Goal: Task Accomplishment & Management: Complete application form

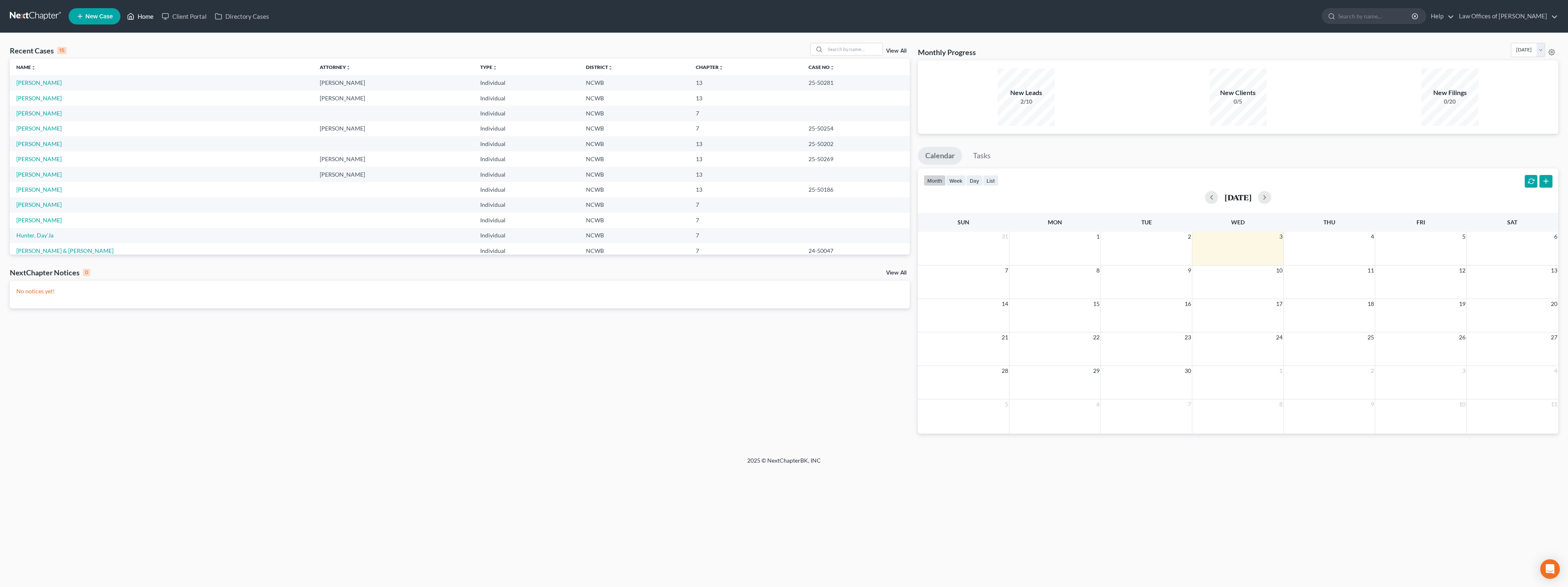
click at [138, 16] on link "Home" at bounding box center [140, 15] width 35 height 14
click at [42, 83] on link "[PERSON_NAME]" at bounding box center [39, 83] width 46 height 7
select select "4"
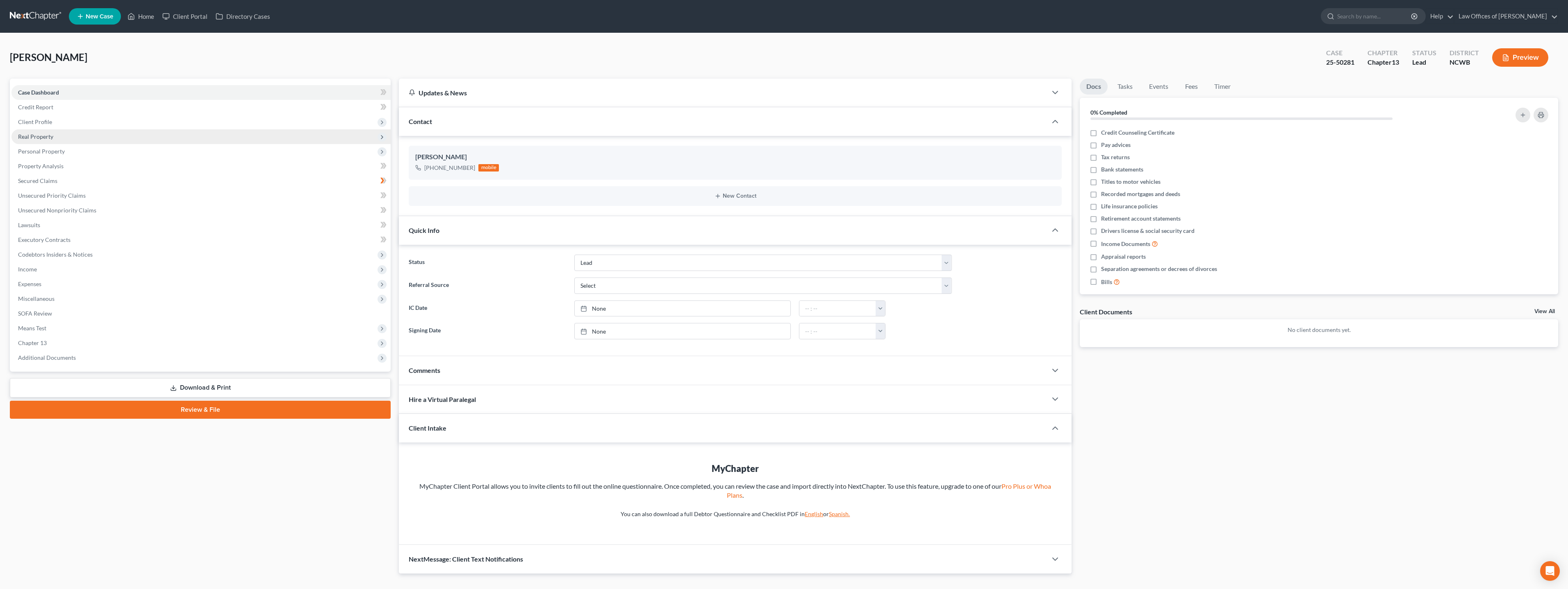
click at [36, 136] on span "Real Property" at bounding box center [35, 136] width 35 height 7
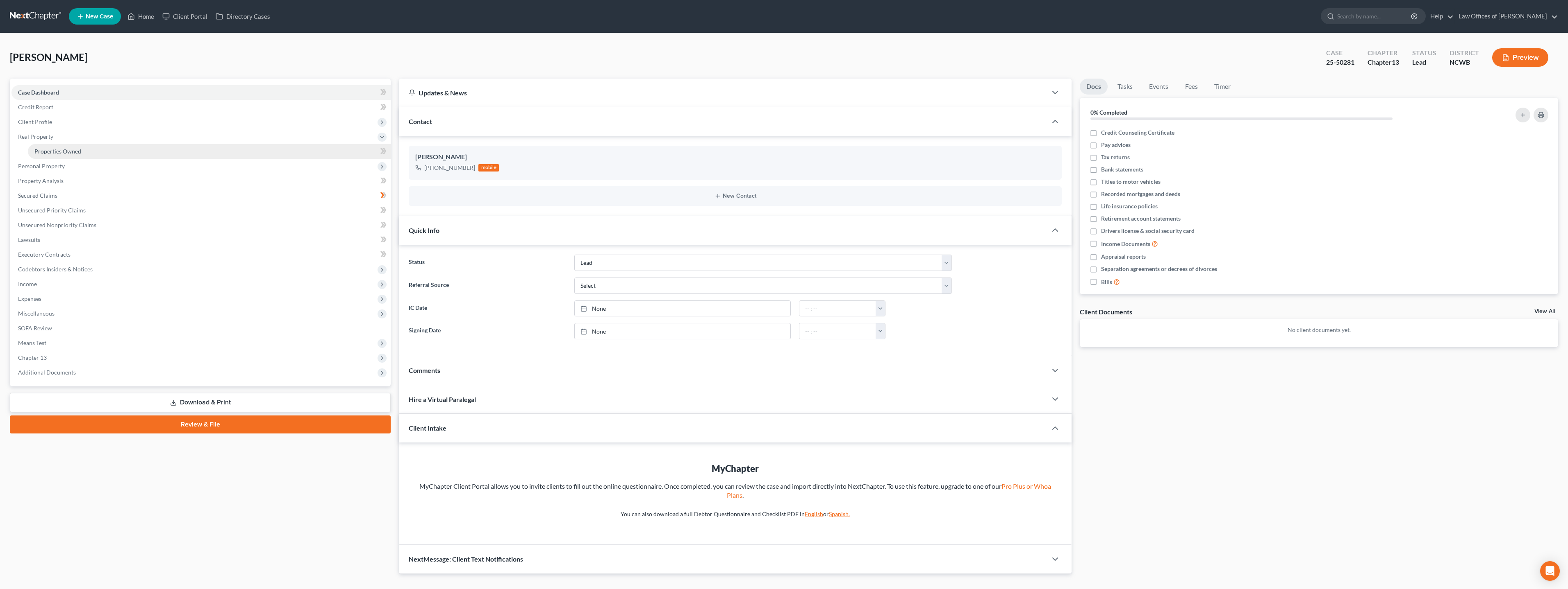
click at [65, 152] on span "Properties Owned" at bounding box center [57, 150] width 47 height 7
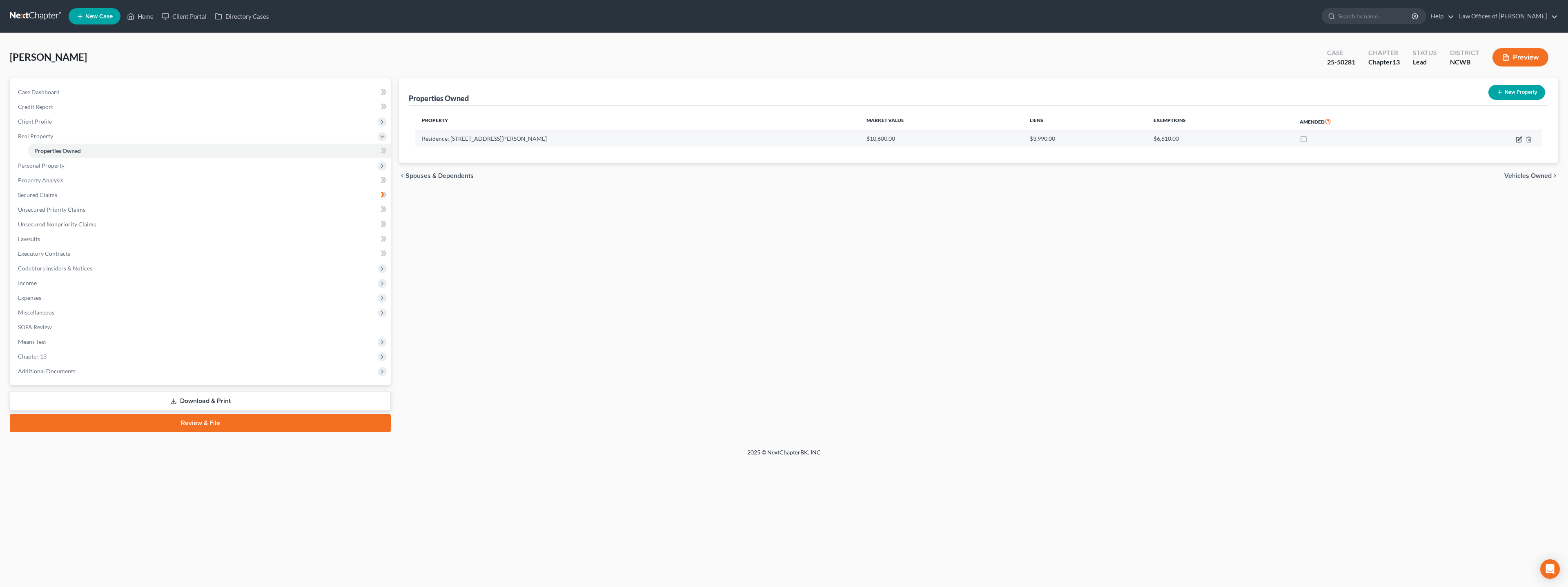
click at [1520, 141] on icon "button" at bounding box center [1519, 139] width 7 height 7
select select "28"
select select "0"
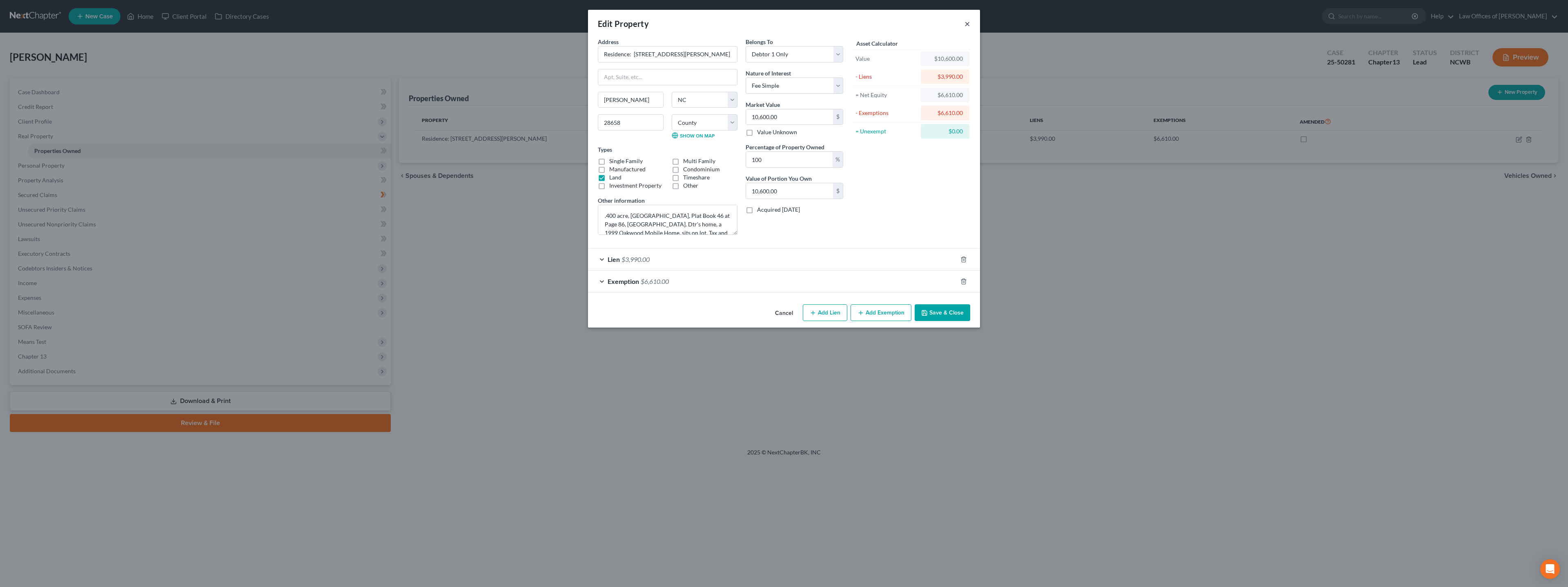
click at [967, 24] on button "×" at bounding box center [968, 24] width 6 height 9
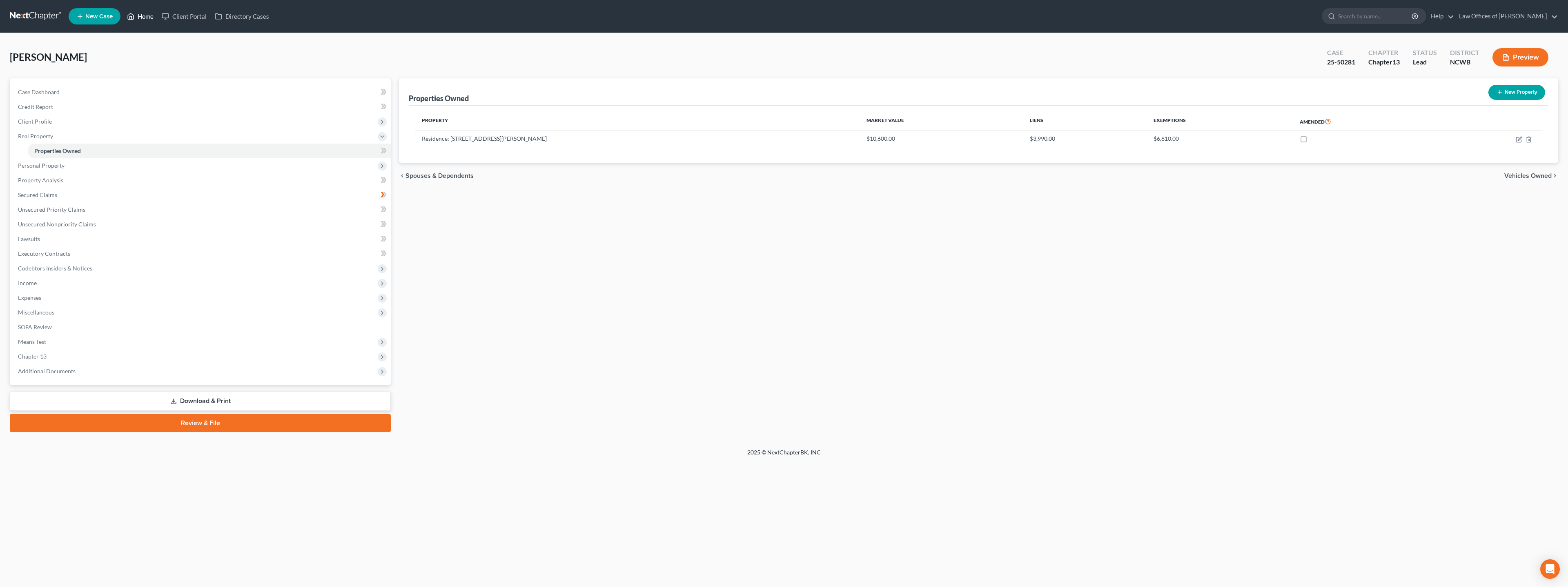
click at [137, 15] on link "Home" at bounding box center [140, 15] width 35 height 14
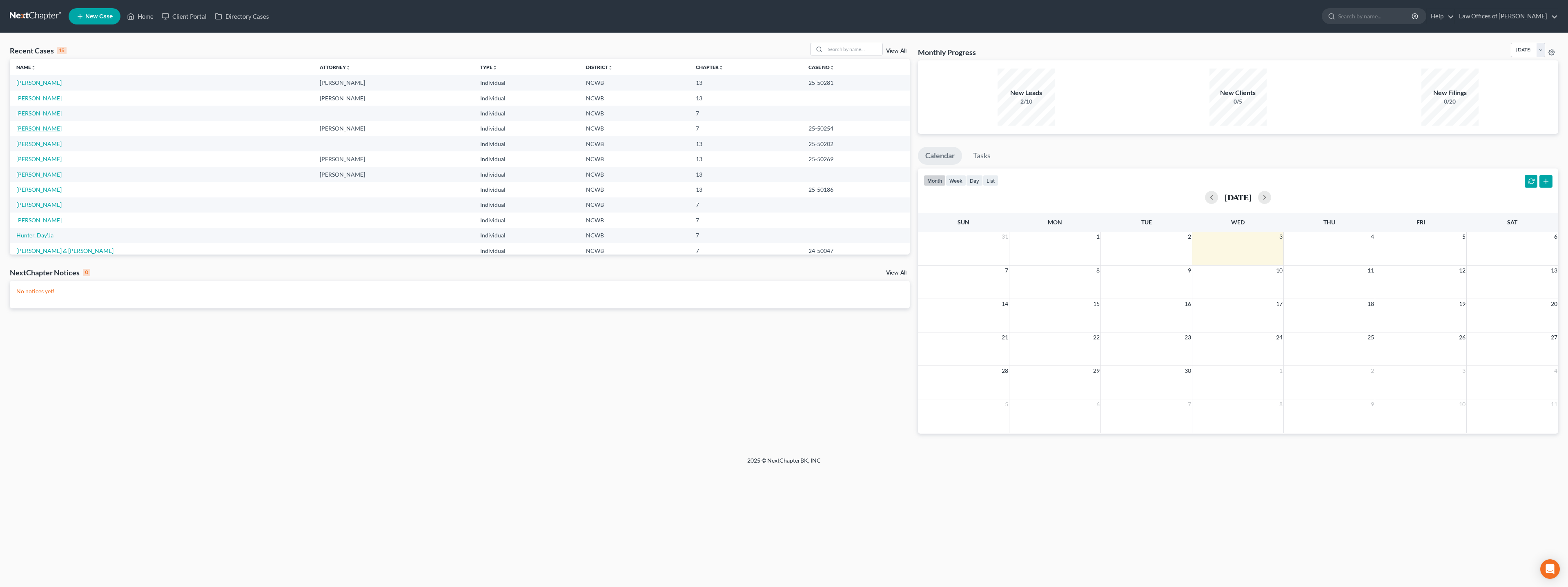
click at [35, 129] on link "[PERSON_NAME]" at bounding box center [39, 128] width 46 height 7
click at [35, 157] on link "[PERSON_NAME]" at bounding box center [39, 158] width 46 height 7
select select "4"
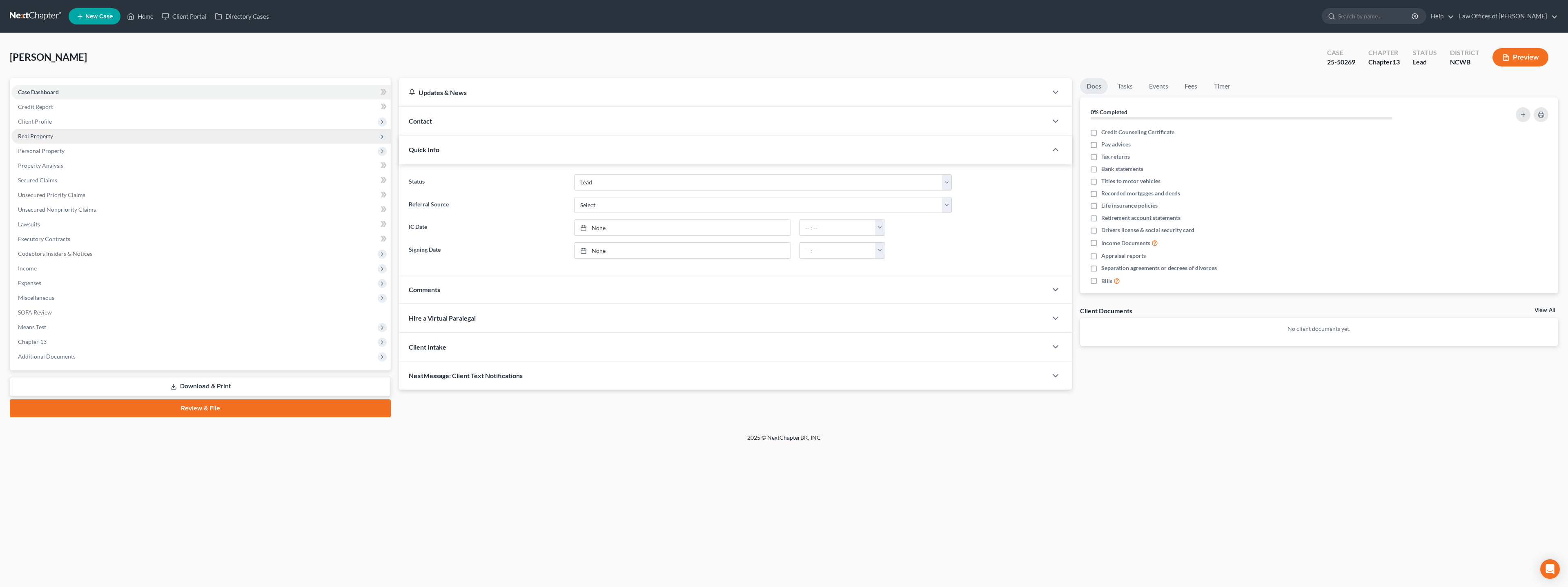
click at [38, 134] on span "Real Property" at bounding box center [35, 136] width 35 height 7
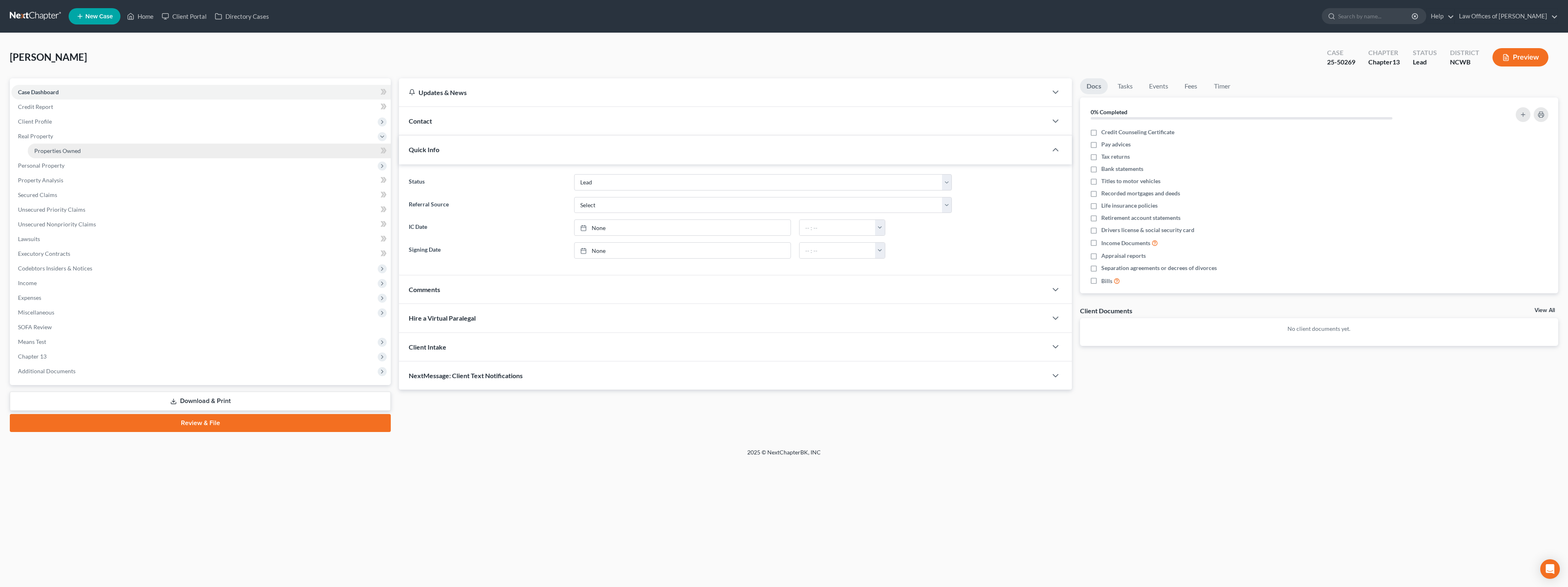
click at [48, 149] on span "Properties Owned" at bounding box center [57, 150] width 46 height 7
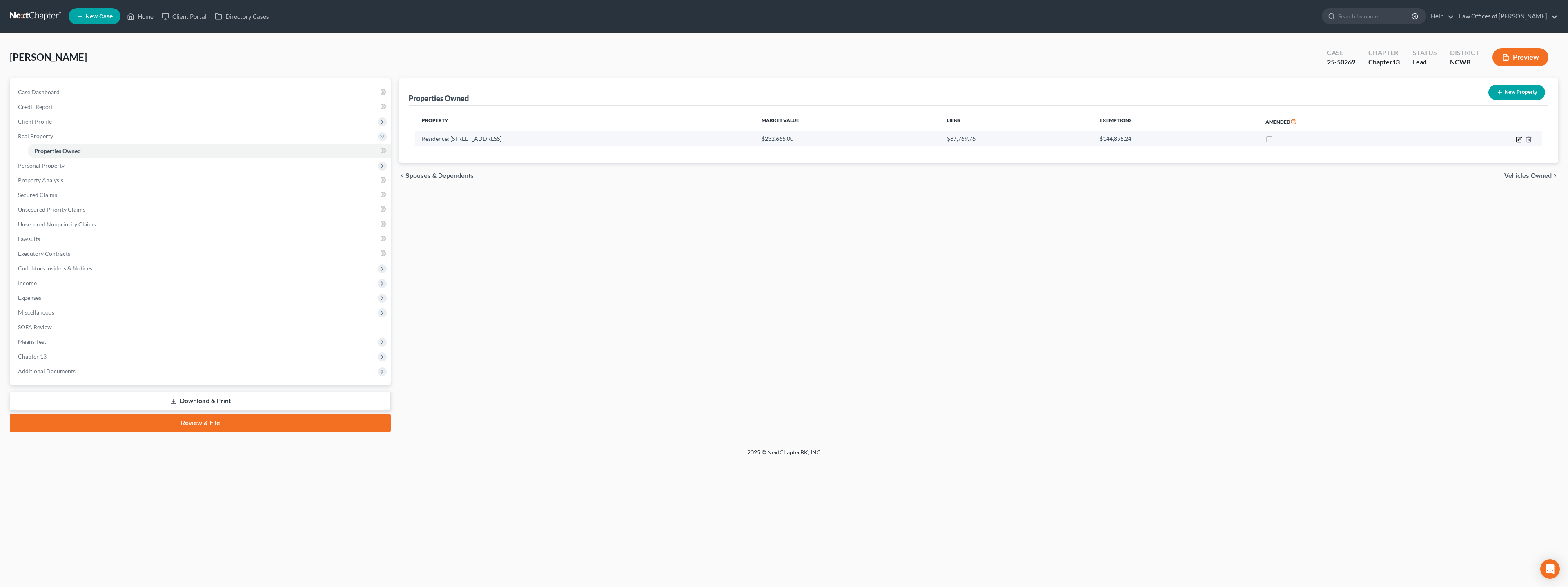
click at [1519, 139] on icon "button" at bounding box center [1520, 138] width 4 height 4
select select "28"
select select "98"
select select "3"
select select "5"
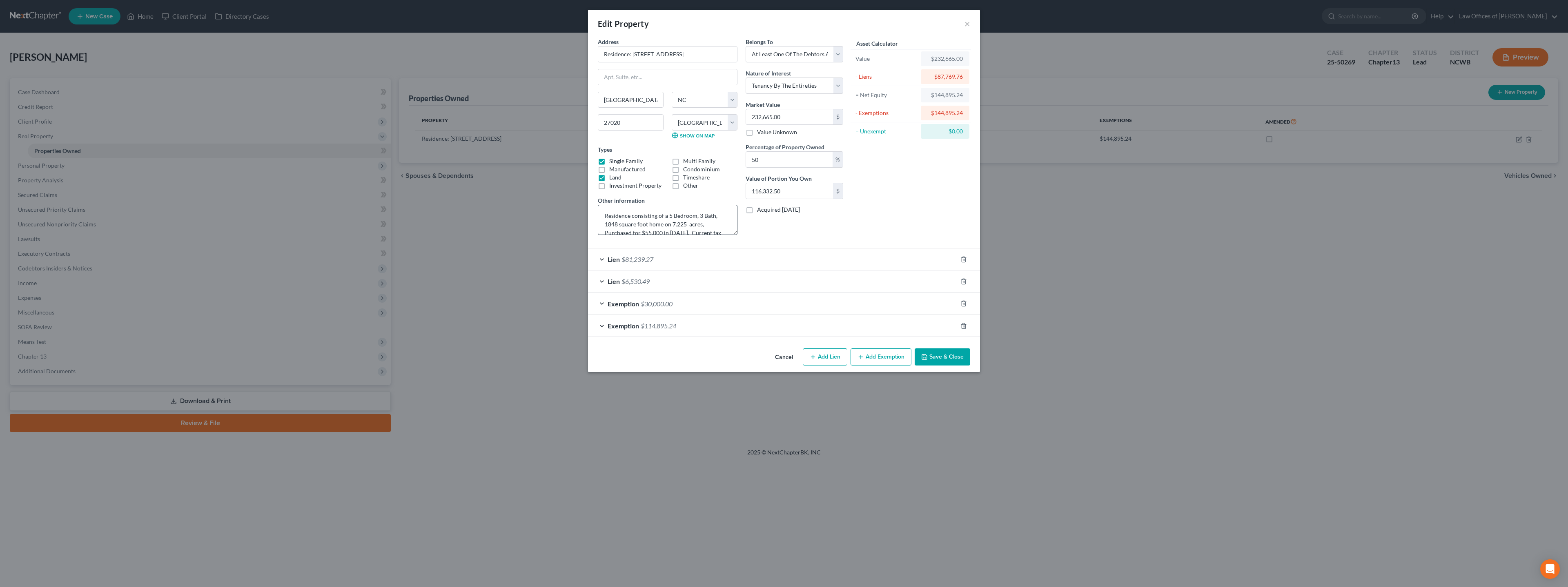
scroll to position [26, 0]
click at [968, 25] on button "×" at bounding box center [968, 24] width 6 height 9
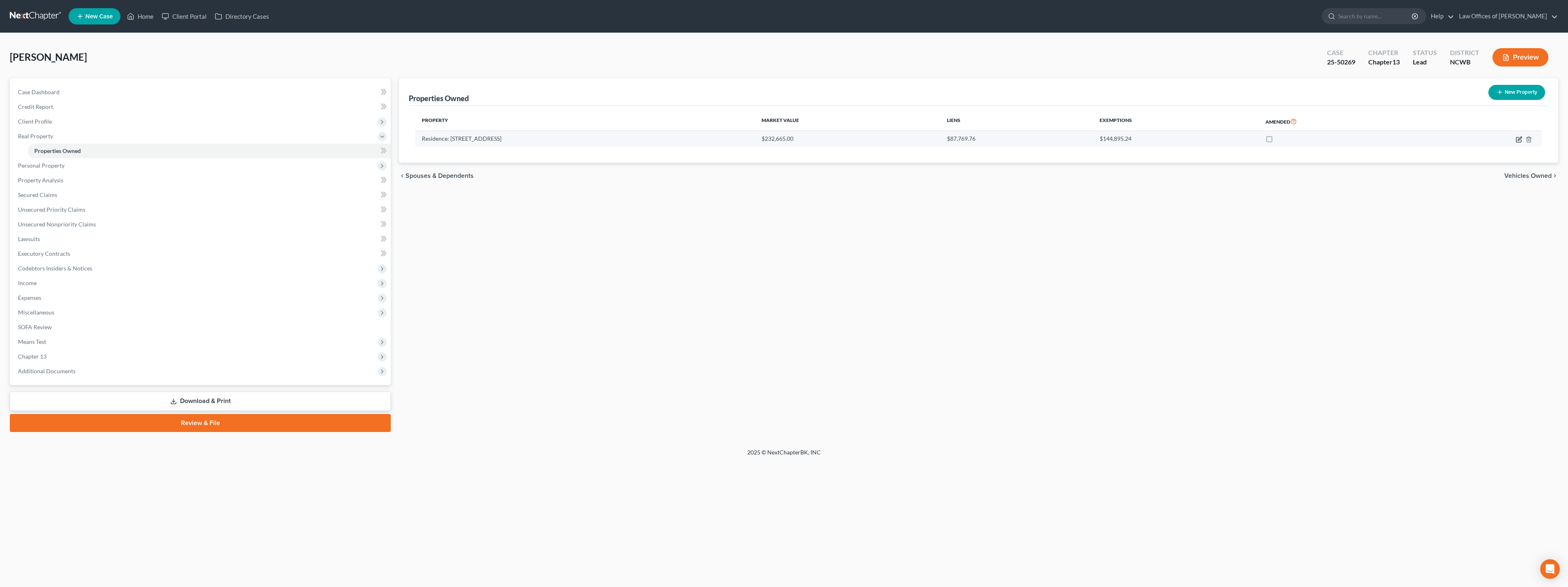
click at [1520, 138] on icon "button" at bounding box center [1519, 139] width 7 height 7
select select "28"
select select "98"
select select "3"
select select "5"
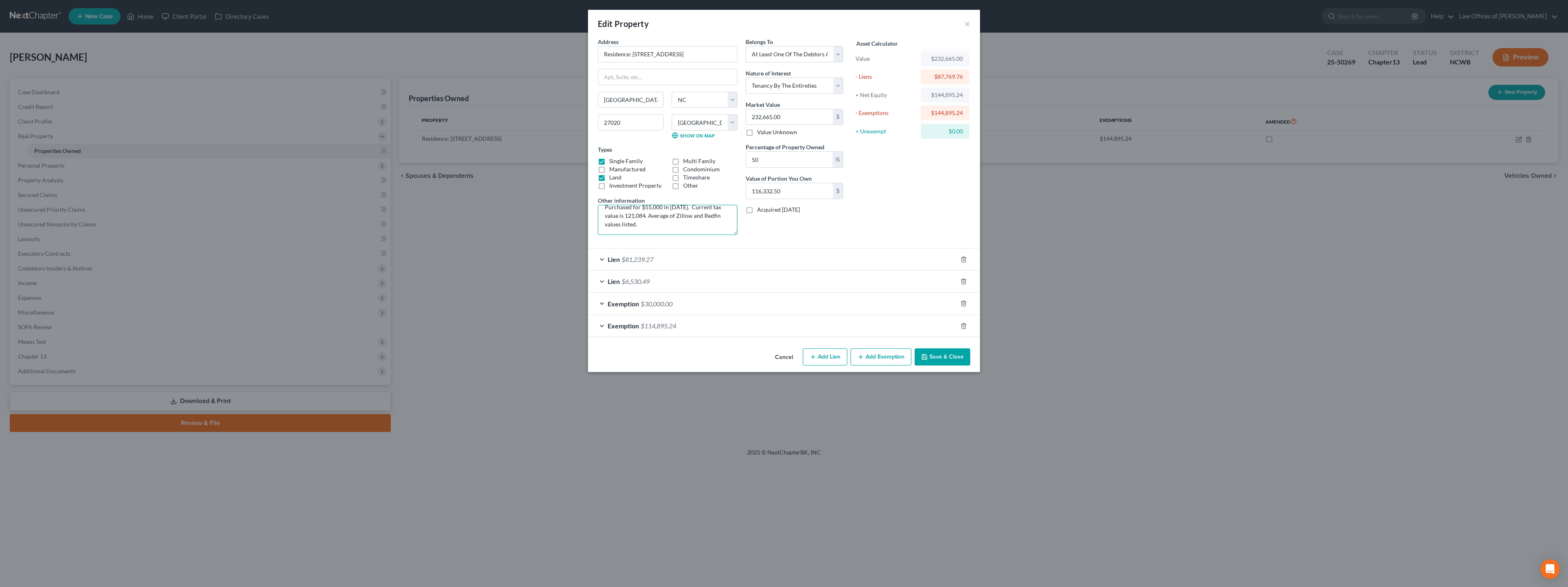
scroll to position [0, 0]
drag, startPoint x: 632, startPoint y: 229, endPoint x: 579, endPoint y: 193, distance: 64.1
click at [579, 193] on div "Edit Property × Address * Residence: 2356 US Highway 21 [GEOGRAPHIC_DATA] [US_S…" at bounding box center [784, 293] width 1568 height 587
click at [751, 267] on div "Lien $81,239.27" at bounding box center [772, 259] width 369 height 22
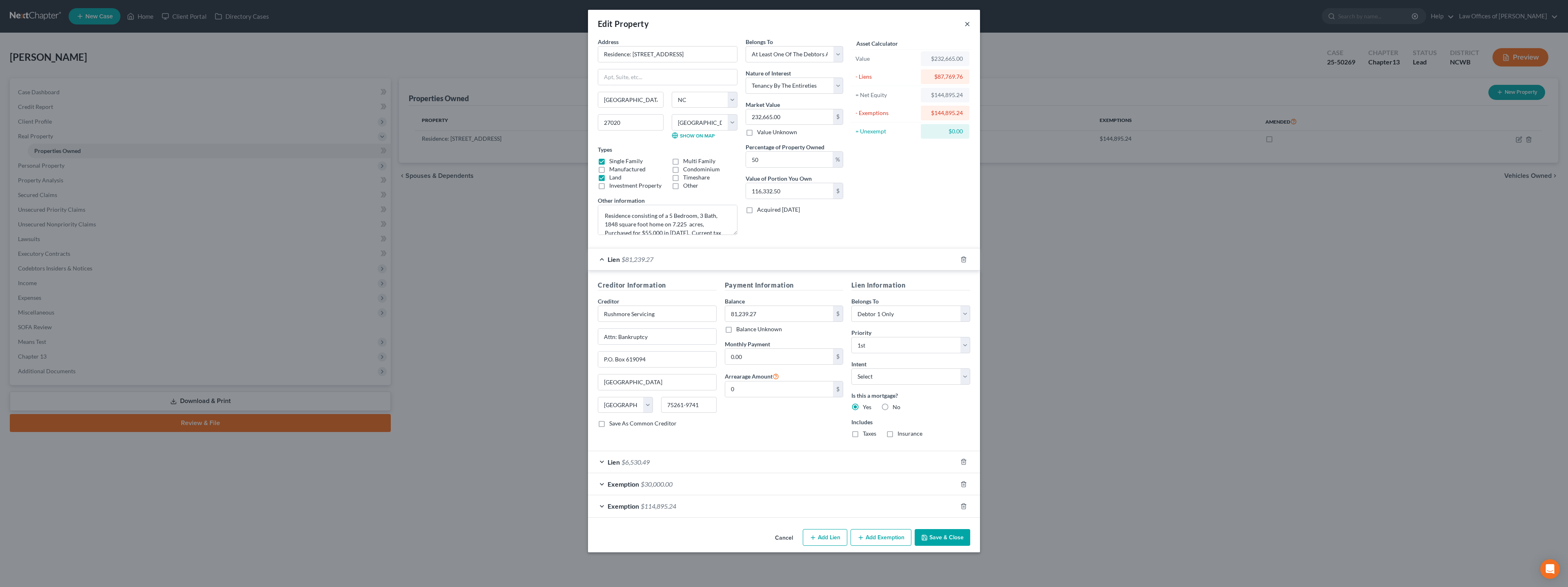
click at [968, 27] on button "×" at bounding box center [968, 24] width 6 height 9
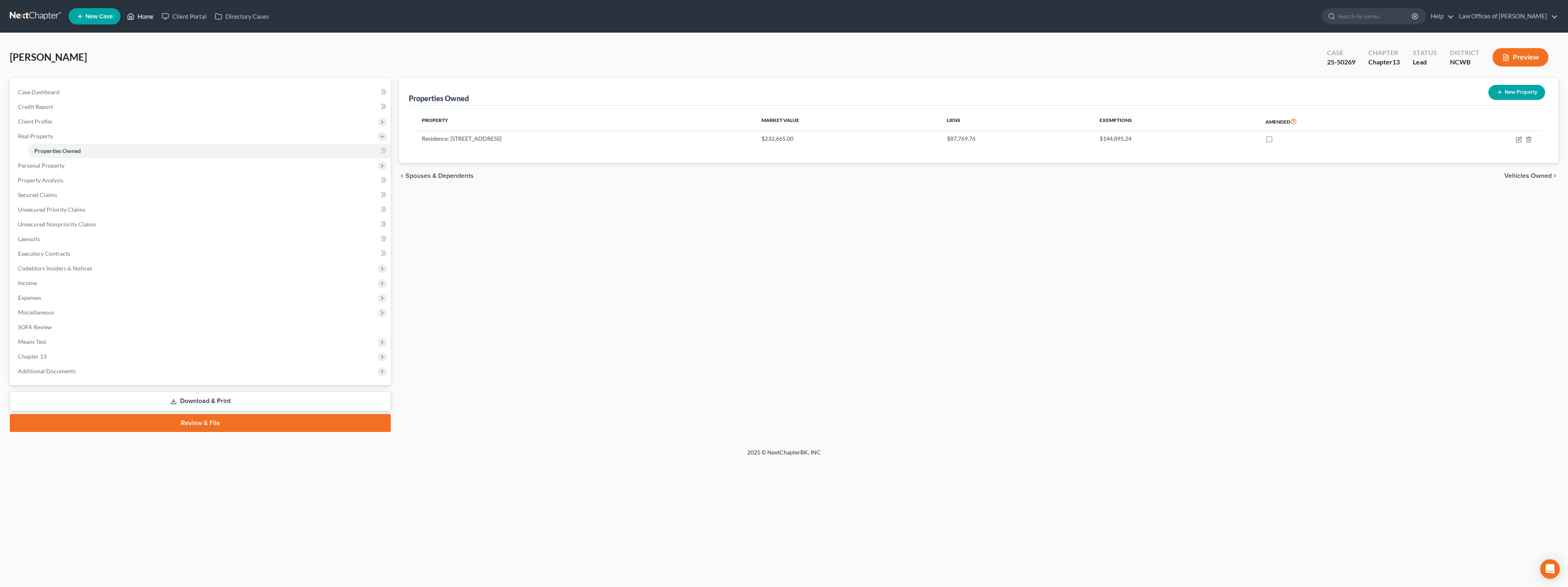
click at [146, 15] on link "Home" at bounding box center [140, 15] width 35 height 14
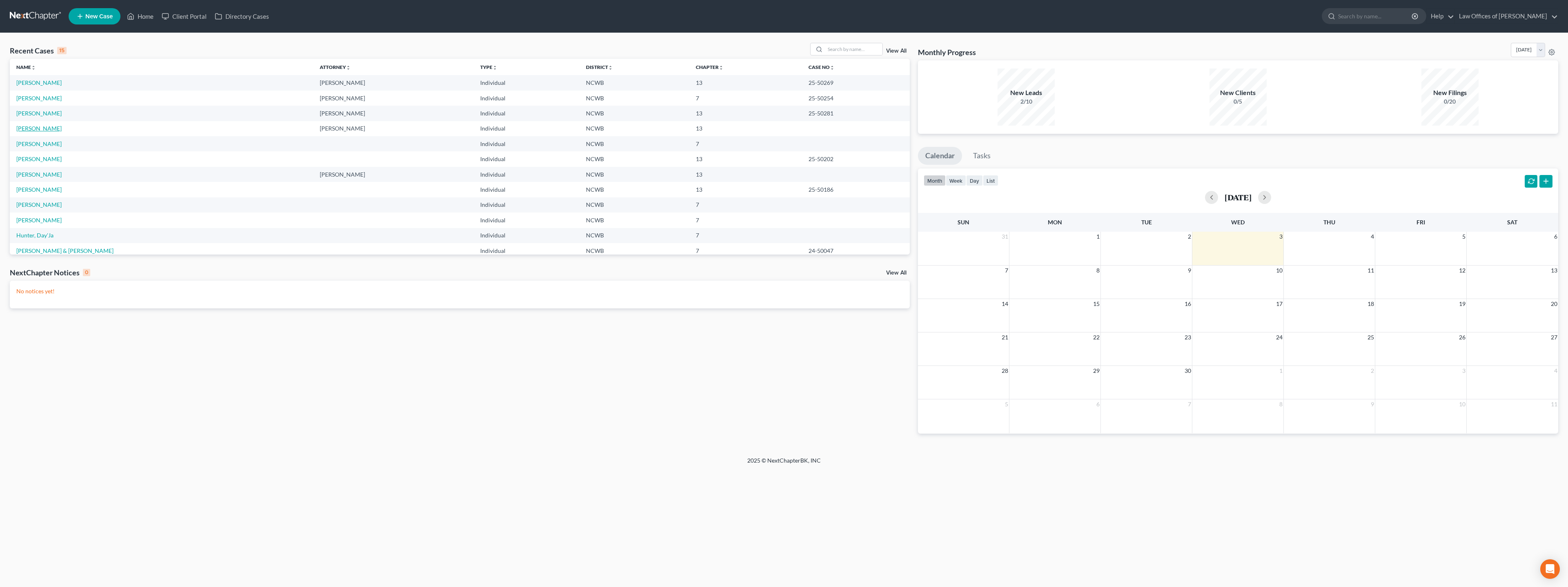
click at [36, 131] on link "[PERSON_NAME]" at bounding box center [39, 128] width 46 height 7
select select "4"
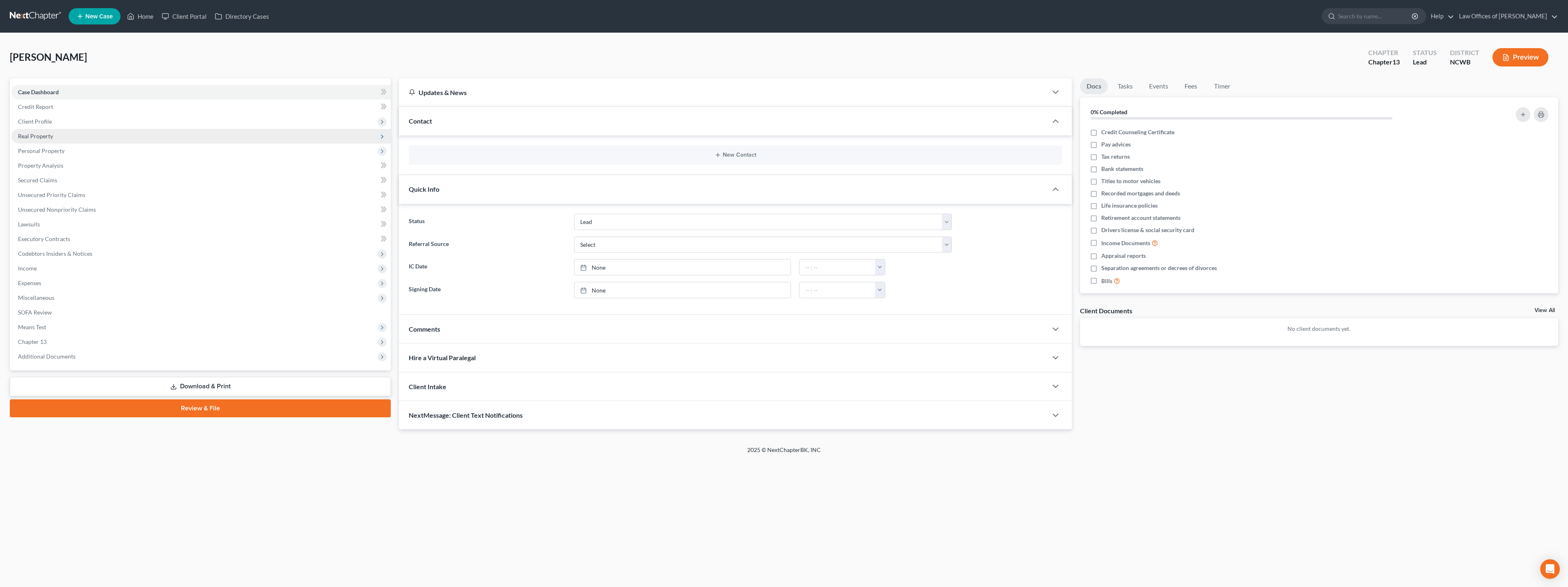
click at [40, 135] on span "Real Property" at bounding box center [35, 136] width 35 height 7
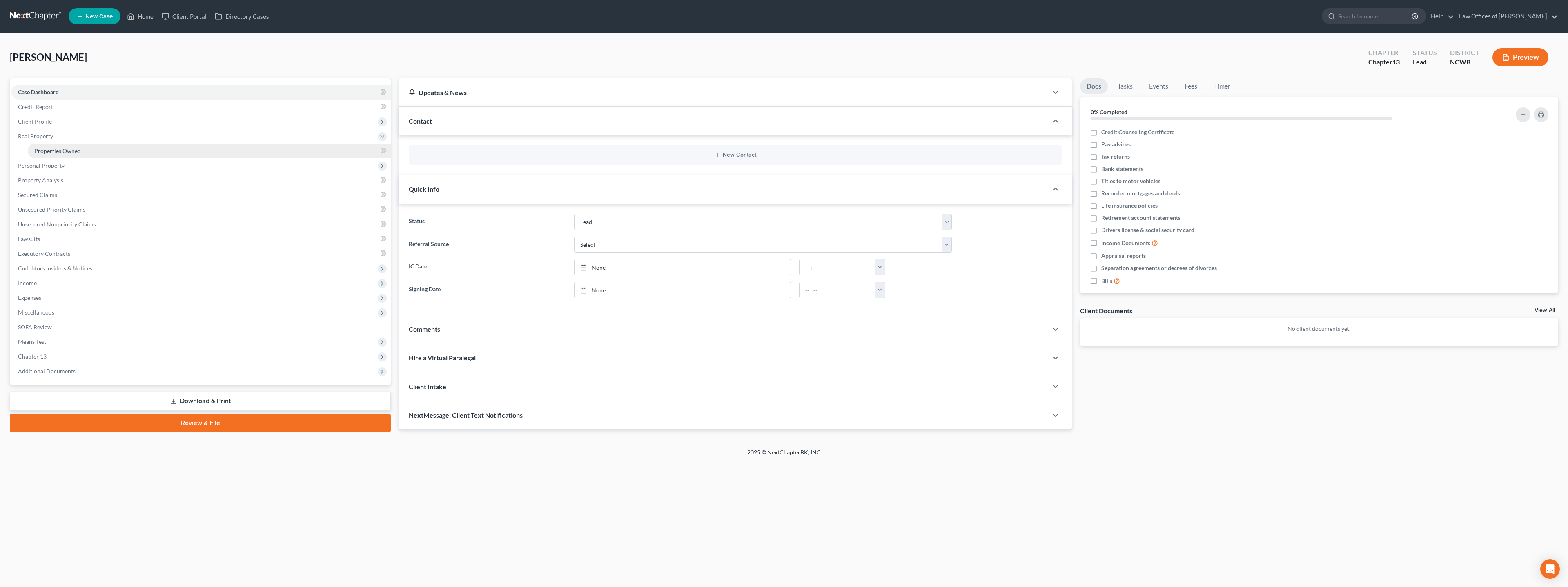
click at [48, 152] on span "Properties Owned" at bounding box center [57, 150] width 46 height 7
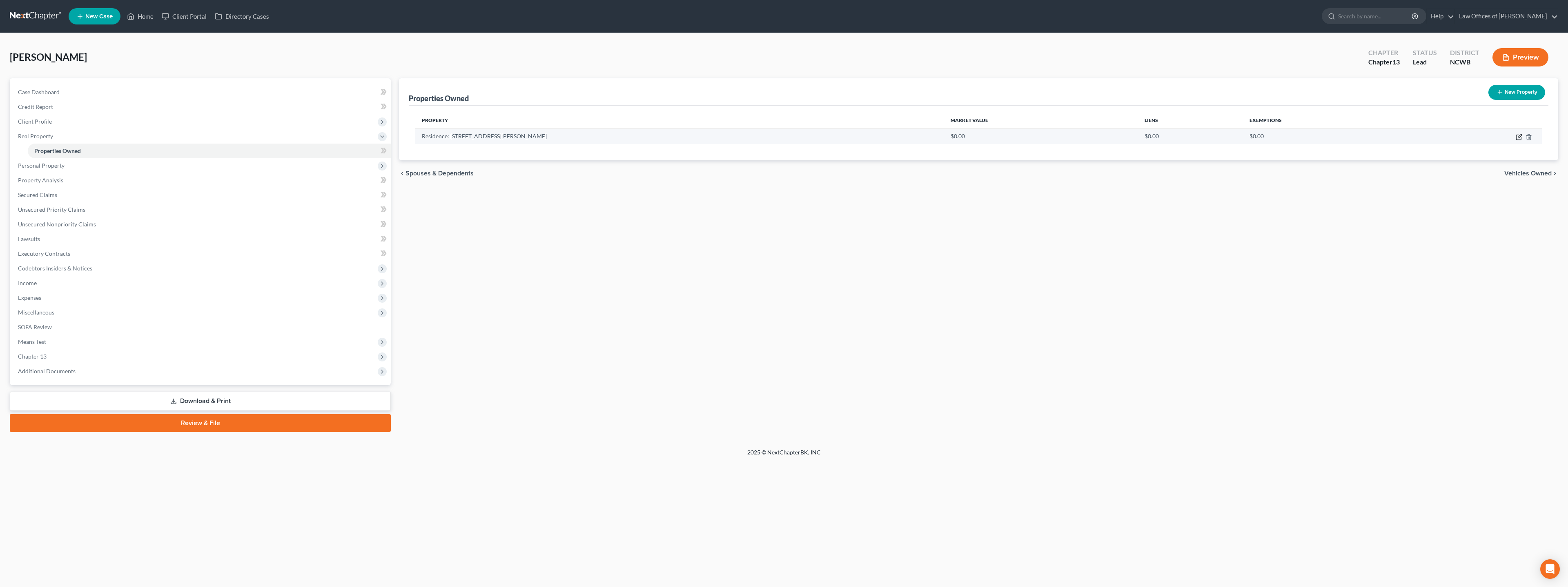
click at [1517, 137] on icon "button" at bounding box center [1519, 137] width 7 height 7
select select "28"
select select "48"
select select "3"
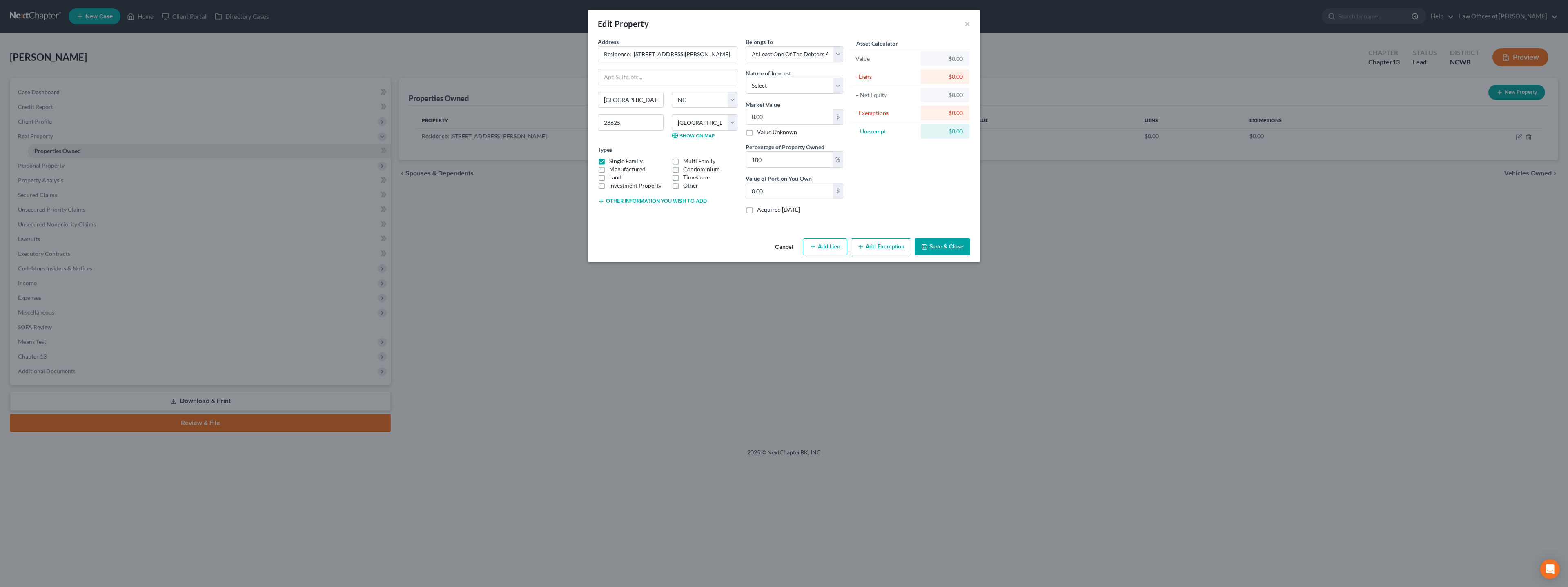
click at [669, 199] on button "Other information you wish to add" at bounding box center [652, 201] width 109 height 7
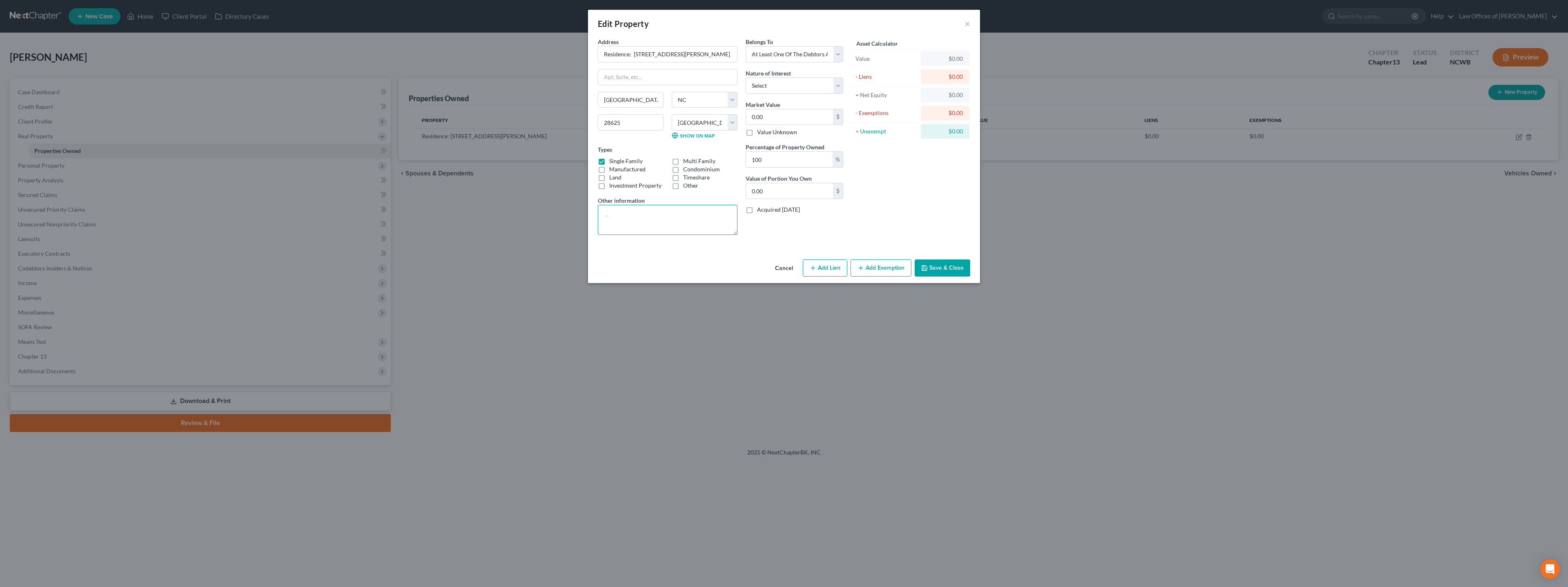
click at [664, 212] on textarea at bounding box center [667, 220] width 139 height 30
paste textarea "Residence consisting of a 5 Bedroom, 3 Bath, 1848 square foot home on 7.225 acr…"
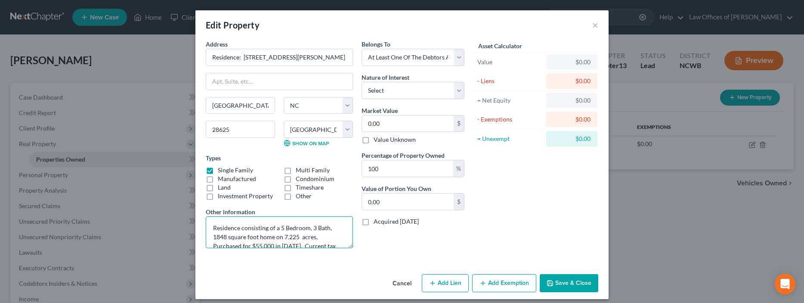
click at [278, 228] on textarea "Residence consisting of a 5 Bedroom, 3 Bath, 1848 square foot home on 7.225 acr…" at bounding box center [279, 232] width 147 height 32
click at [218, 235] on textarea "Residence consisting of a 3 Bedroom, 2 Bath, 1848 square foot home on 7.225 acr…" at bounding box center [279, 232] width 147 height 32
click at [282, 239] on textarea "Residence consisting of a 3 Bedroom, 2 Bath, 1852 square foot home on 7.225 acr…" at bounding box center [279, 232] width 147 height 32
click at [218, 239] on textarea "Residence consisting of a 3 Bedroom, 2 Bath, 1852 square foot home on .5632 acr…" at bounding box center [279, 232] width 147 height 32
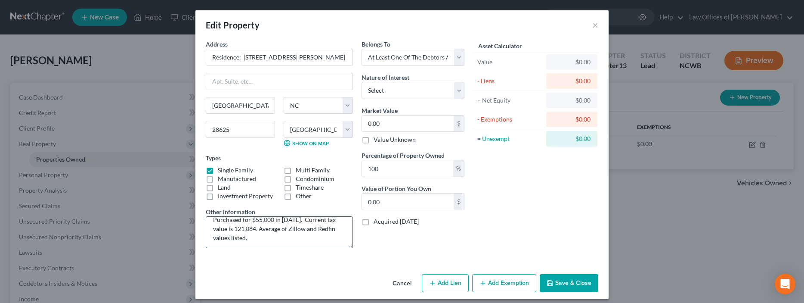
scroll to position [27, 0]
click at [253, 220] on textarea "Residence consisting of a 3 Bedroom, 2 Bath, 1586 square foot home on .5632 acr…" at bounding box center [279, 232] width 147 height 32
click at [231, 229] on textarea "Residence consisting of a 3 Bedroom, 2 Bath, 1586 square foot home on .5632 acr…" at bounding box center [279, 232] width 147 height 32
click at [295, 219] on textarea "Residence consisting of a 3 Bedroom, 2 Bath, 1586 square foot home on .5632 acr…" at bounding box center [279, 232] width 147 height 32
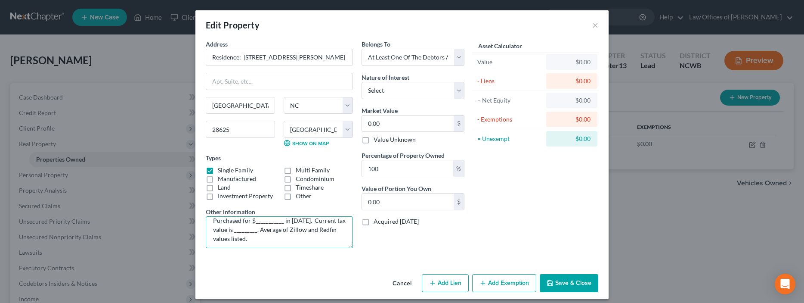
click at [253, 221] on textarea "Residence consisting of a 3 Bedroom, 2 Bath, 1586 square foot home on .5632 acr…" at bounding box center [279, 232] width 147 height 32
click at [233, 229] on textarea "Residence consisting of a 3 Bedroom, 2 Bath, 1586 square foot home on .5632 acr…" at bounding box center [279, 232] width 147 height 32
type textarea "Residence consisting of a 3 Bedroom, 2 Bath, 1586 square foot home on .5632 acr…"
click at [425, 121] on input "0.00" at bounding box center [408, 123] width 92 height 16
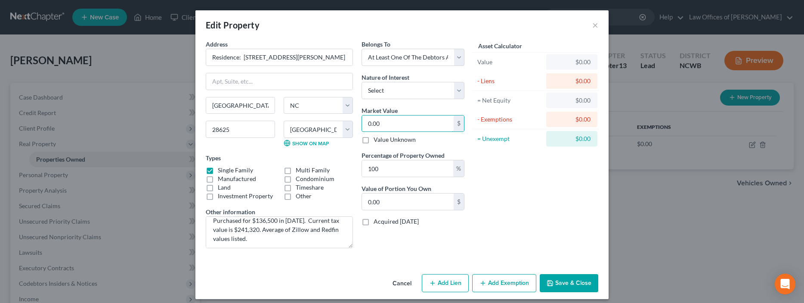
type input "3"
type input "3.00"
type input "31"
type input "31.00"
type input "319"
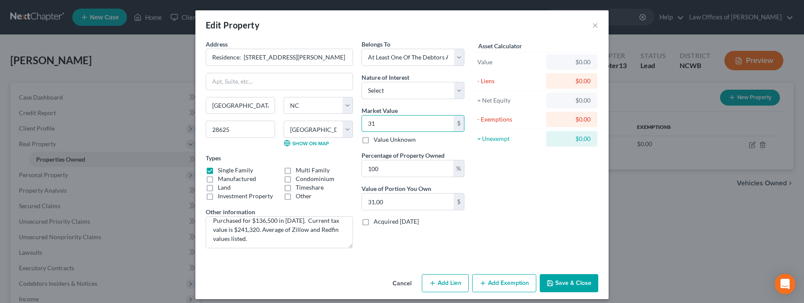
type input "319.00"
type input "3195"
type input "3,195.00"
type input "31,954"
type input "31,954.00"
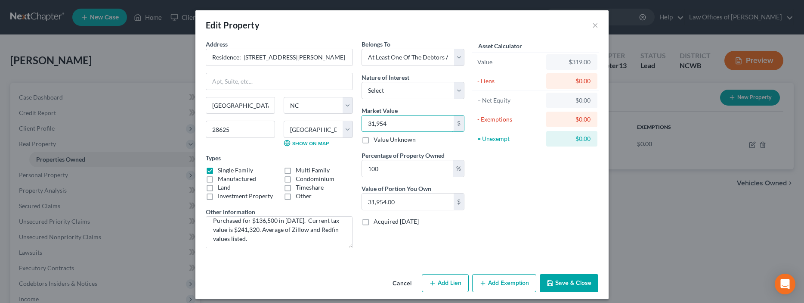
type input "31,9541"
type input "319,541.00"
type input "319,541"
click at [571, 278] on button "Save & Close" at bounding box center [569, 283] width 59 height 18
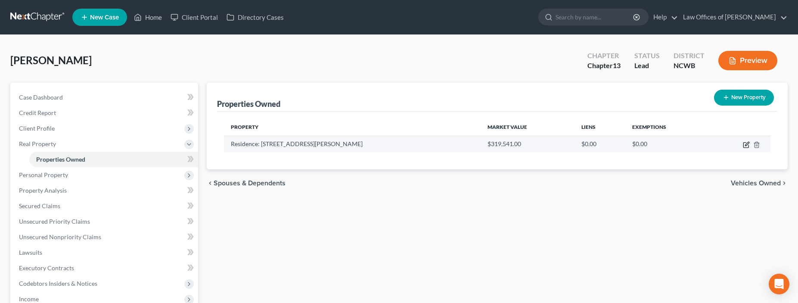
click at [744, 145] on icon "button" at bounding box center [746, 144] width 7 height 7
select select "28"
select select "48"
select select "3"
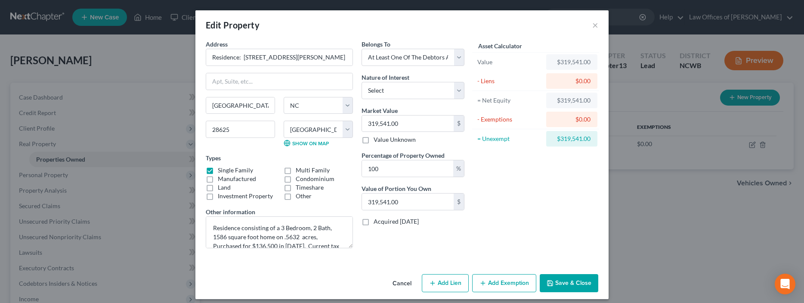
click at [436, 281] on button "Add Lien" at bounding box center [445, 283] width 47 height 18
select select "3"
select select "0"
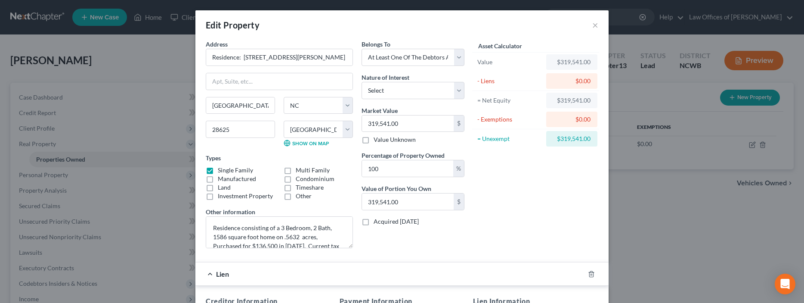
scroll to position [172, 0]
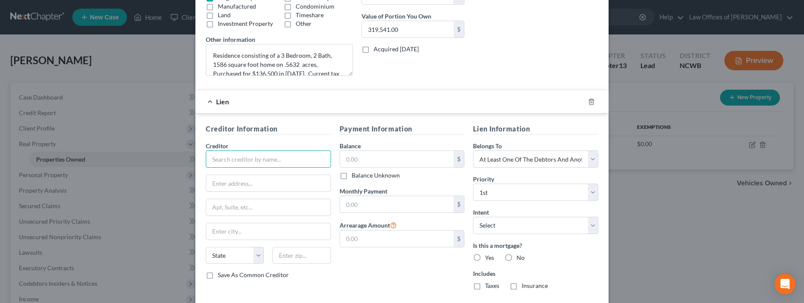
click at [244, 158] on input "text" at bounding box center [268, 158] width 125 height 17
type input "United Federal Credit Union"
type input "PO Box 125"
type input "49085"
type input "Saint [PERSON_NAME]"
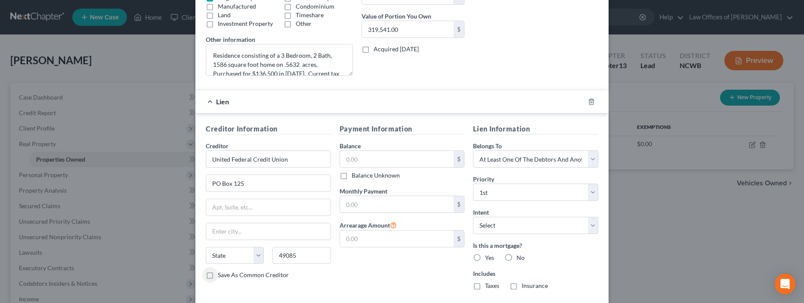
select select "23"
click at [357, 156] on input "text" at bounding box center [397, 159] width 114 height 16
type input "105,661.59"
click at [380, 207] on input "text" at bounding box center [397, 204] width 114 height 16
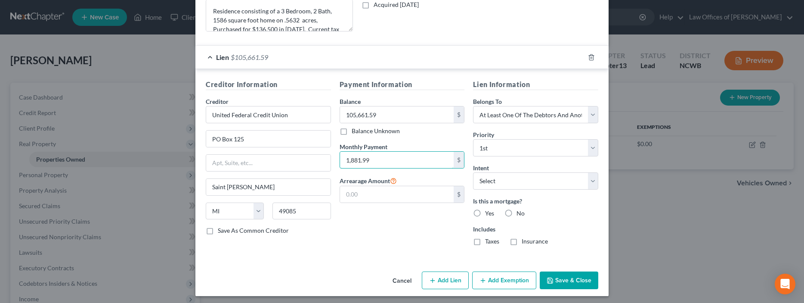
scroll to position [220, 0]
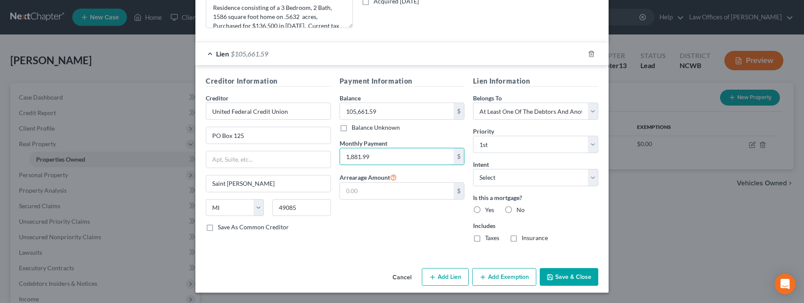
type input "1,881.99"
click at [485, 211] on label "Yes" at bounding box center [489, 209] width 9 height 9
click at [489, 211] on input "Yes" at bounding box center [492, 208] width 6 height 6
radio input "true"
click at [485, 239] on label "Taxes" at bounding box center [492, 237] width 14 height 9
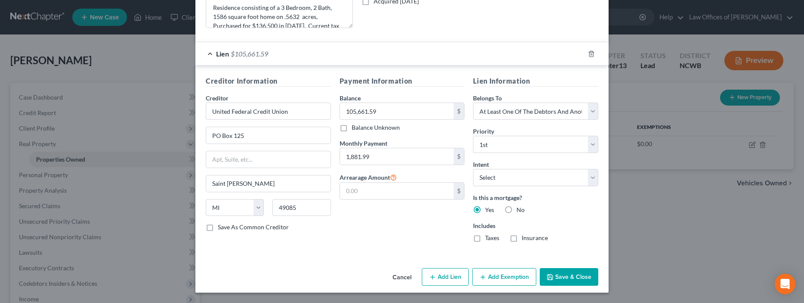
click at [489, 239] on input "Taxes" at bounding box center [492, 236] width 6 height 6
checkbox input "true"
click at [522, 238] on label "Insurance" at bounding box center [535, 237] width 26 height 9
click at [525, 238] on input "Insurance" at bounding box center [528, 236] width 6 height 6
checkbox input "true"
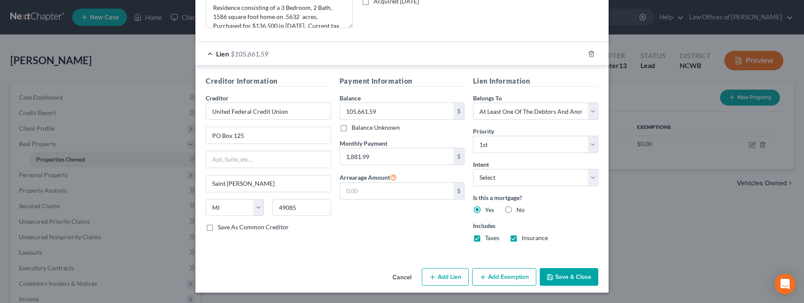
click at [557, 273] on button "Save & Close" at bounding box center [569, 277] width 59 height 18
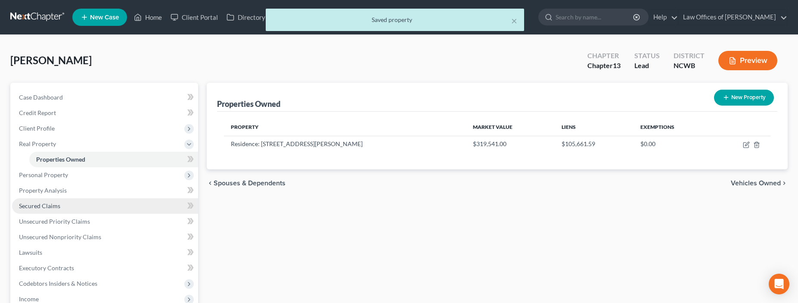
click at [56, 207] on span "Secured Claims" at bounding box center [39, 205] width 41 height 7
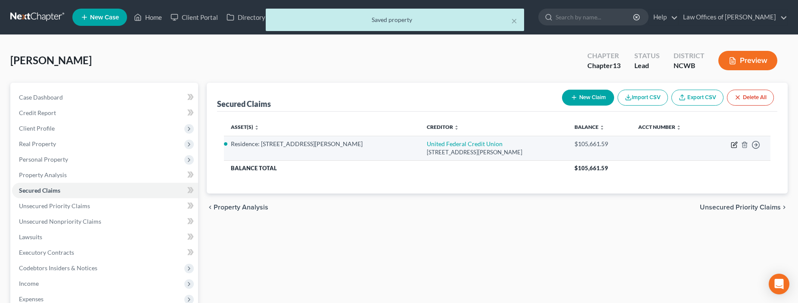
click at [734, 145] on icon "button" at bounding box center [735, 144] width 4 height 4
select select "23"
select select "2"
select select "3"
select select "0"
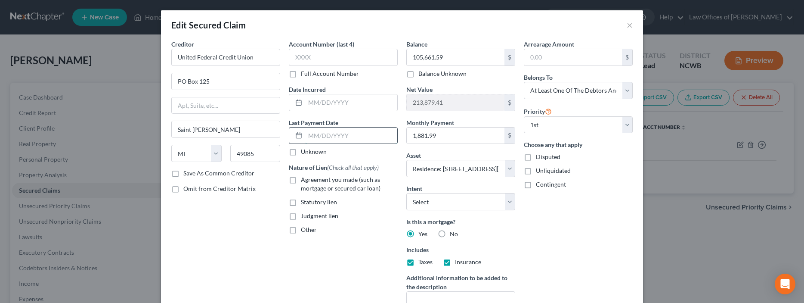
click at [311, 140] on input "text" at bounding box center [351, 135] width 92 height 16
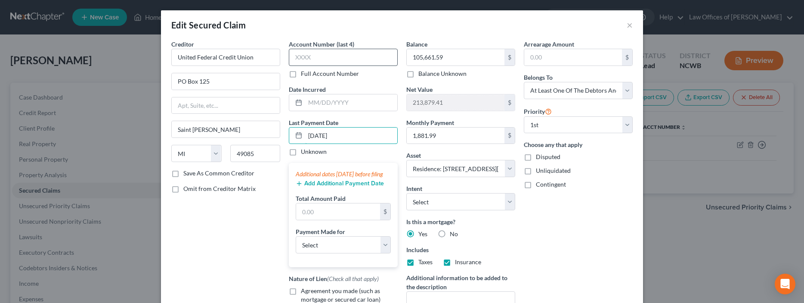
type input "[DATE]"
click at [306, 60] on input "text" at bounding box center [343, 57] width 109 height 17
type input "3055"
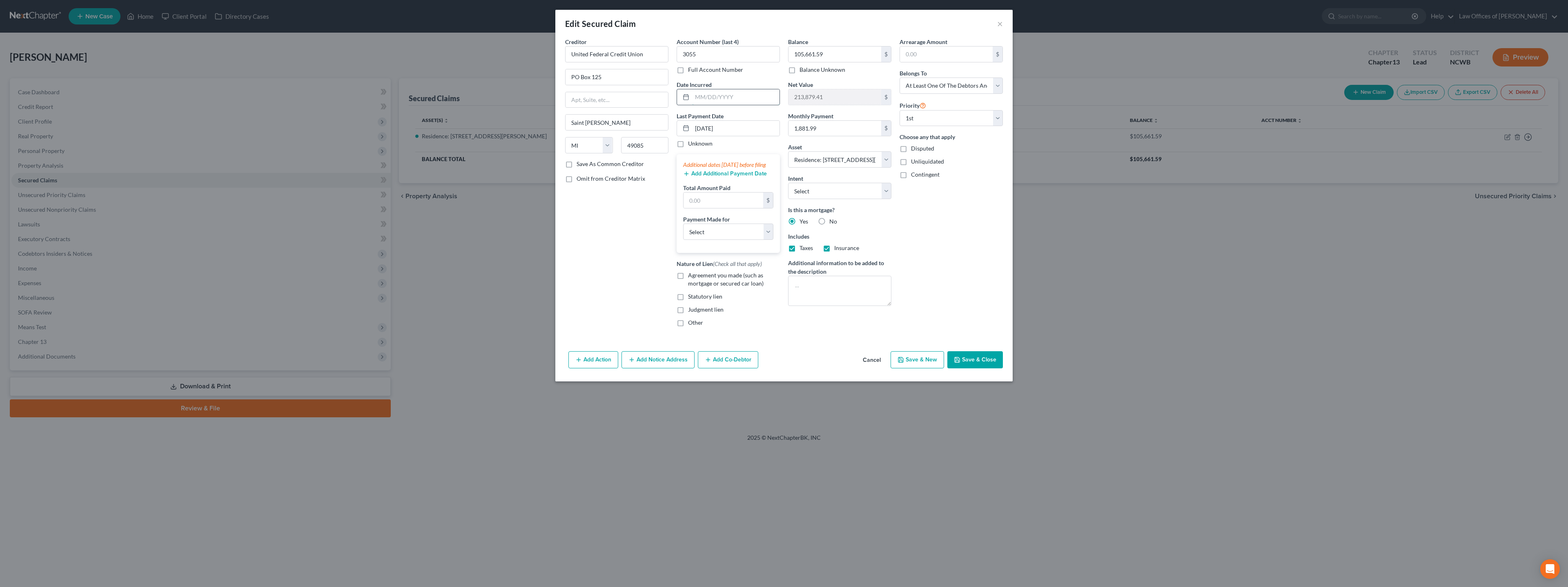
click at [694, 100] on input "text" at bounding box center [736, 97] width 87 height 15
type input "102/21/2021"
click at [807, 189] on select "Select Surrender Redeem Reaffirm Avoid Other" at bounding box center [839, 191] width 103 height 16
click at [929, 204] on div "Arrearage Amount $ Belongs To * Select Debtor 1 Only Debtor 2 Only Debtor 1 And…" at bounding box center [951, 186] width 112 height 296
click at [714, 209] on input "text" at bounding box center [724, 200] width 80 height 15
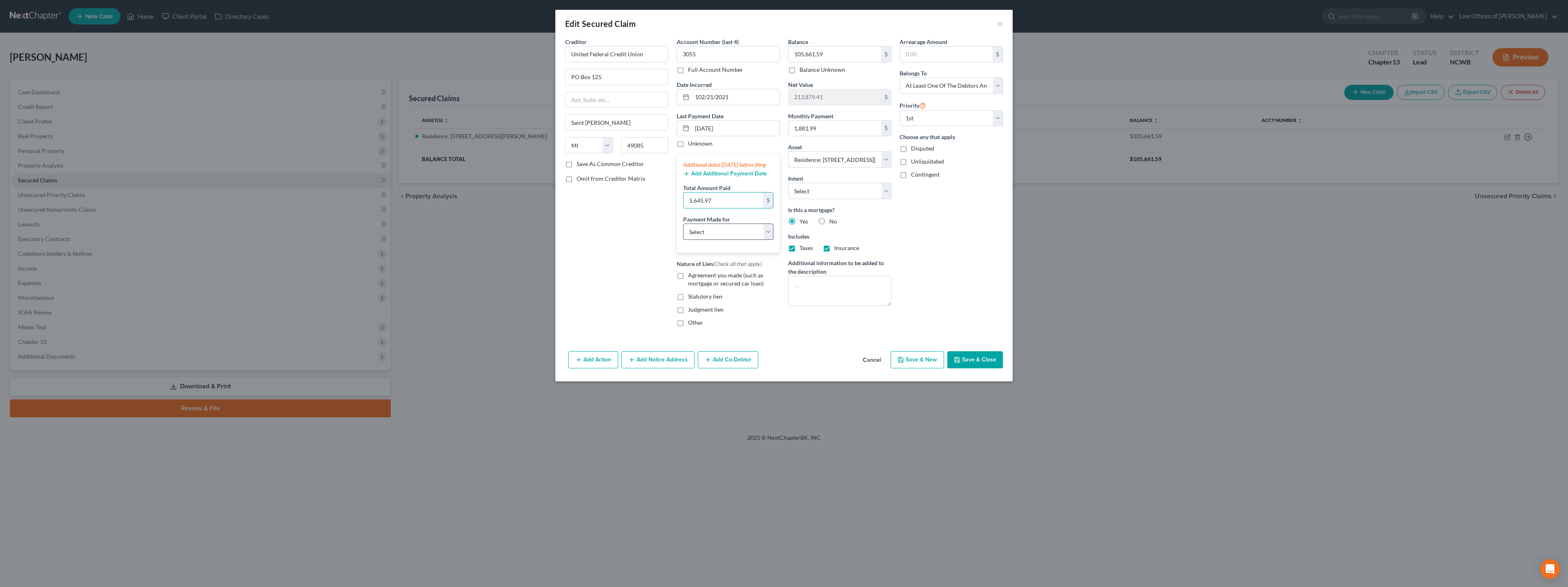
type input "5,645.97"
click at [727, 240] on select "Select Car Credit Card Loan Repayment Mortgage Other Suppliers Or Vendors" at bounding box center [728, 231] width 90 height 16
select select "3"
click at [683, 232] on select "Select Car Credit Card Loan Repayment Mortgage Other Suppliers Or Vendors" at bounding box center [728, 231] width 90 height 16
click at [688, 281] on label "Agreement you made (such as mortgage or secured car loan)" at bounding box center [733, 279] width 92 height 16
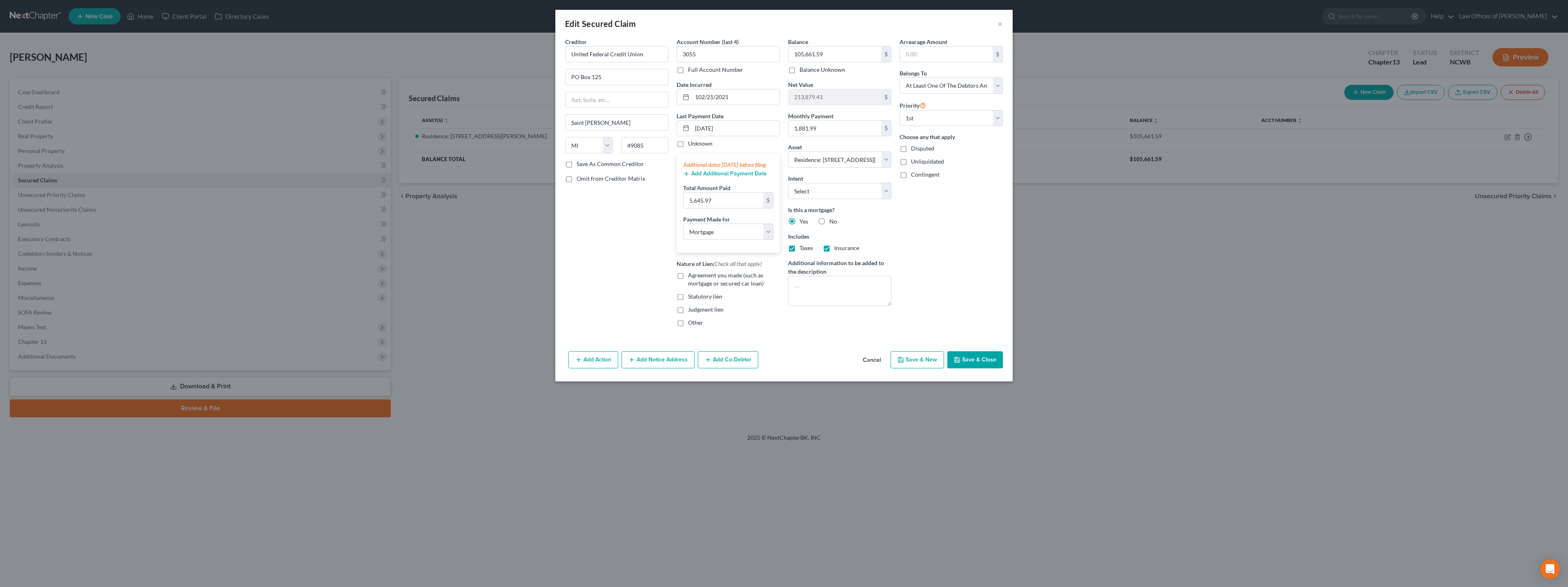
click at [692, 277] on input "Agreement you made (such as mortgage or secured car loan)" at bounding box center [694, 274] width 6 height 6
checkbox input "true"
click at [966, 369] on button "Save & Close" at bounding box center [975, 360] width 56 height 17
select select
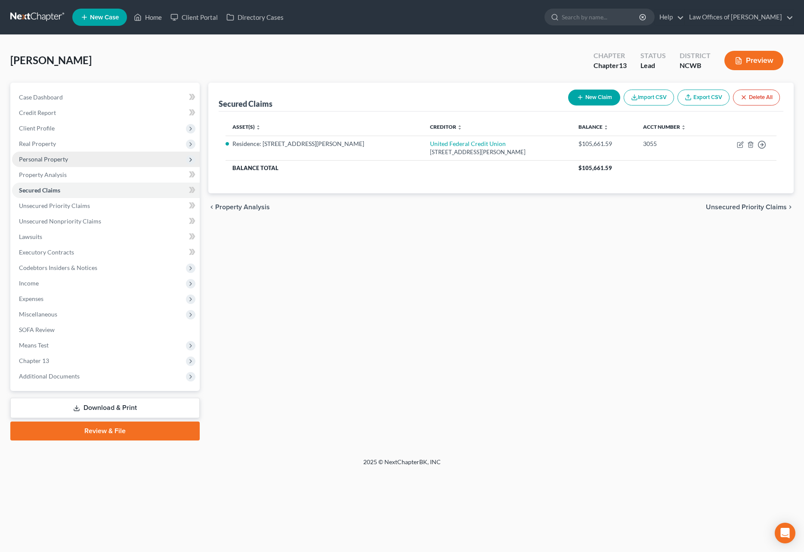
click at [35, 157] on span "Personal Property" at bounding box center [43, 158] width 49 height 7
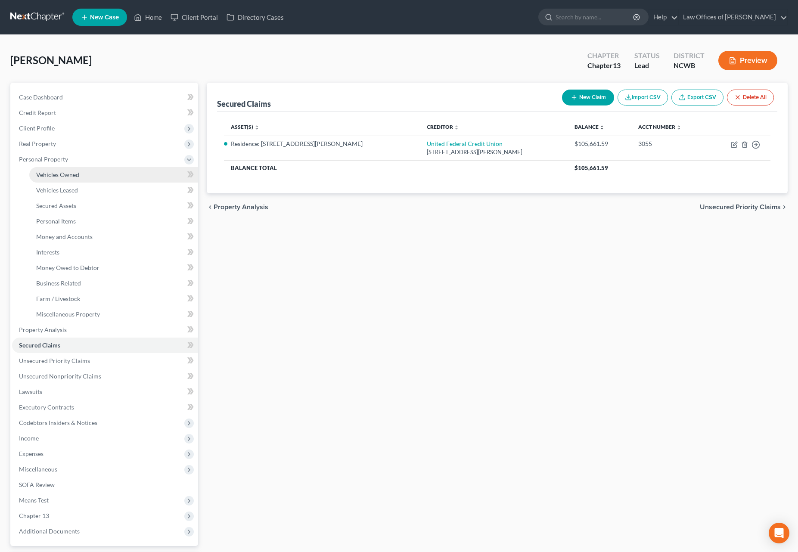
click at [40, 173] on span "Vehicles Owned" at bounding box center [57, 174] width 43 height 7
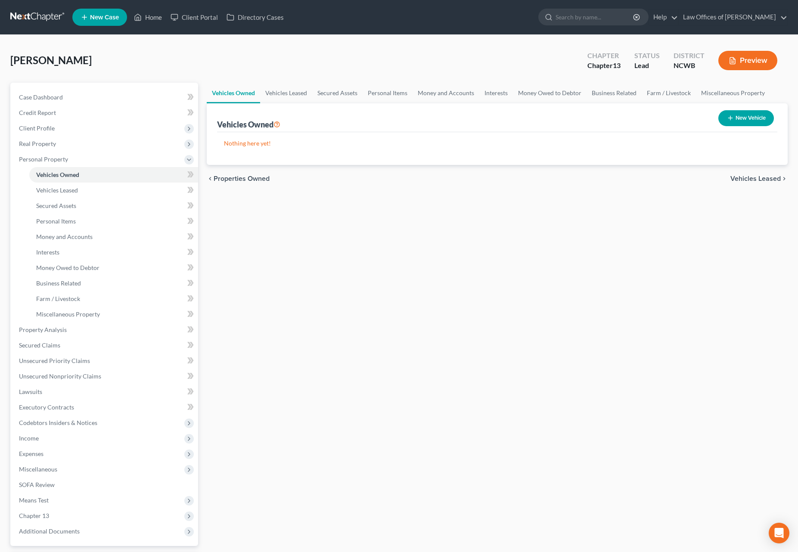
click at [753, 118] on button "New Vehicle" at bounding box center [746, 118] width 56 height 16
select select "0"
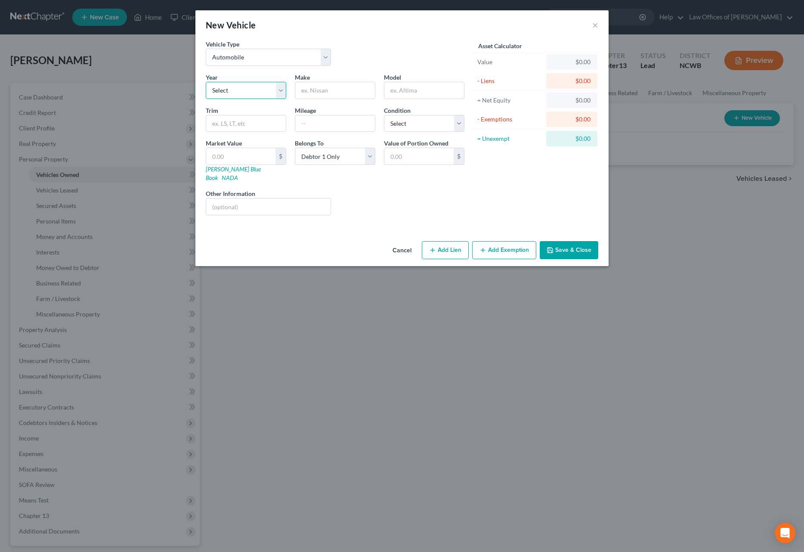
click at [226, 93] on select "Select 2026 2025 2024 2023 2022 2021 2020 2019 2018 2017 2016 2015 2014 2013 20…" at bounding box center [246, 90] width 80 height 17
select select "27"
click at [206, 82] on select "Select 2026 2025 2024 2023 2022 2021 2020 2019 2018 2017 2016 2015 2014 2013 20…" at bounding box center [246, 90] width 80 height 17
click at [332, 95] on input "text" at bounding box center [335, 90] width 80 height 16
type input "Lexus"
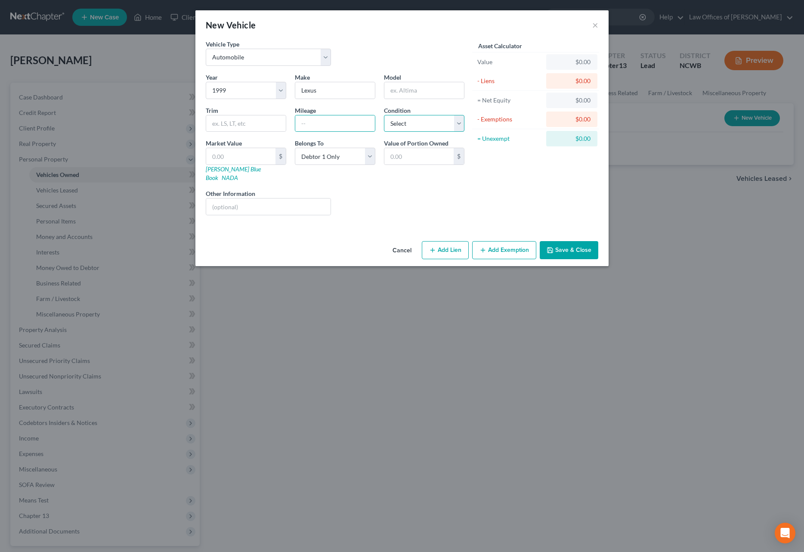
click at [422, 127] on select "Select Excellent Very Good Good Fair Poor" at bounding box center [424, 123] width 80 height 17
select select "2"
click at [384, 115] on select "Select Excellent Very Good Good Fair Poor" at bounding box center [424, 123] width 80 height 17
click at [246, 198] on input "text" at bounding box center [268, 206] width 124 height 16
click at [248, 198] on input "VIN: JT" at bounding box center [268, 206] width 124 height 16
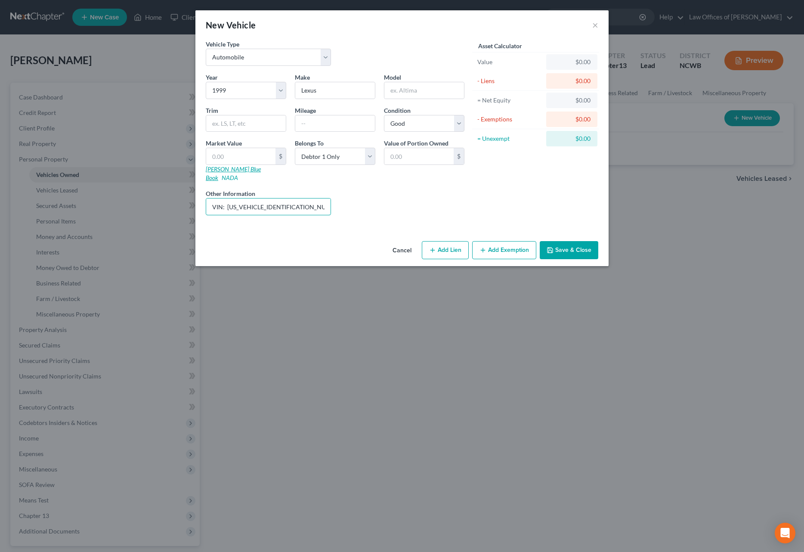
type input "VIN: [US_VEHICLE_IDENTIFICATION_NUMBER]"
click at [224, 169] on link "[PERSON_NAME] Blue Book" at bounding box center [233, 173] width 55 height 16
click at [429, 91] on input "text" at bounding box center [424, 90] width 80 height 16
click at [413, 94] on input "text" at bounding box center [424, 90] width 80 height 16
type input "LS400"
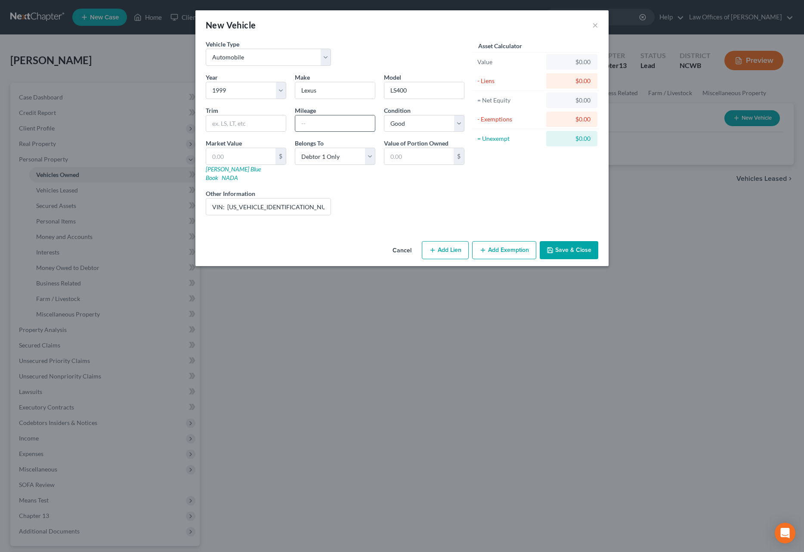
click at [353, 125] on input "text" at bounding box center [335, 123] width 80 height 16
type input "240,000"
click at [566, 241] on button "Save & Close" at bounding box center [569, 250] width 59 height 18
